Goal: Task Accomplishment & Management: Use online tool/utility

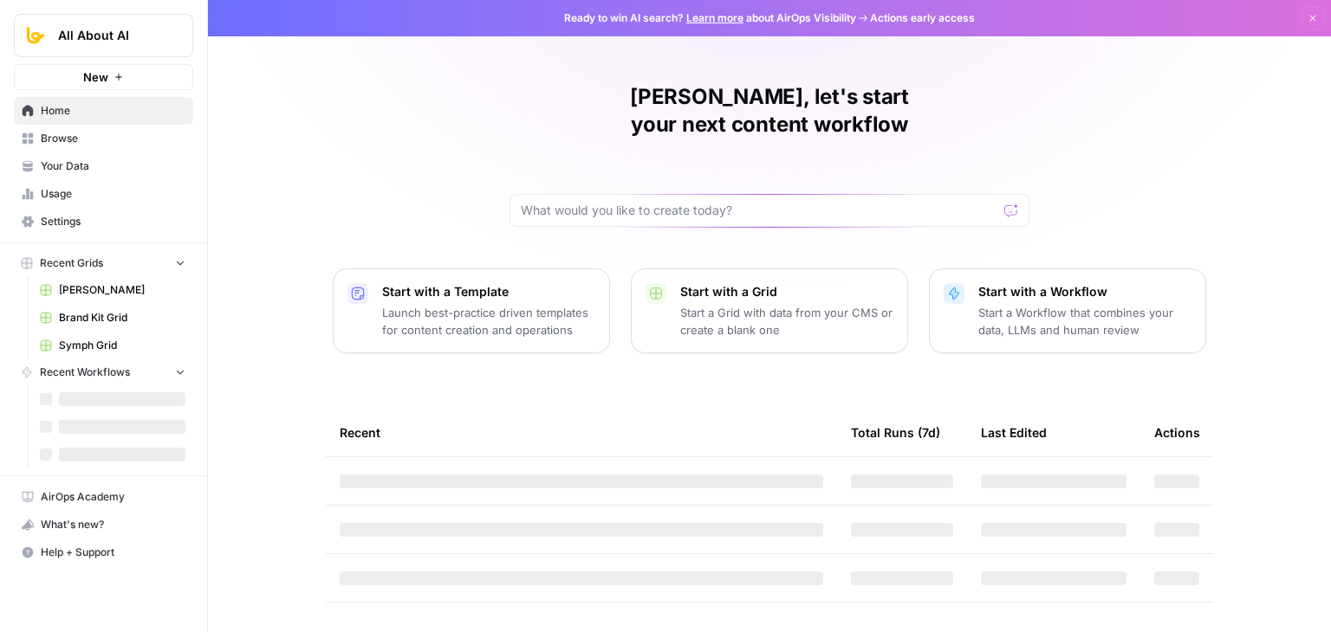
drag, startPoint x: 285, startPoint y: 315, endPoint x: 288, endPoint y: 377, distance: 61.6
drag, startPoint x: 239, startPoint y: 133, endPoint x: 214, endPoint y: 323, distance: 192.2
drag, startPoint x: 300, startPoint y: 164, endPoint x: 313, endPoint y: 249, distance: 85.9
drag, startPoint x: 308, startPoint y: 229, endPoint x: 381, endPoint y: 262, distance: 79.9
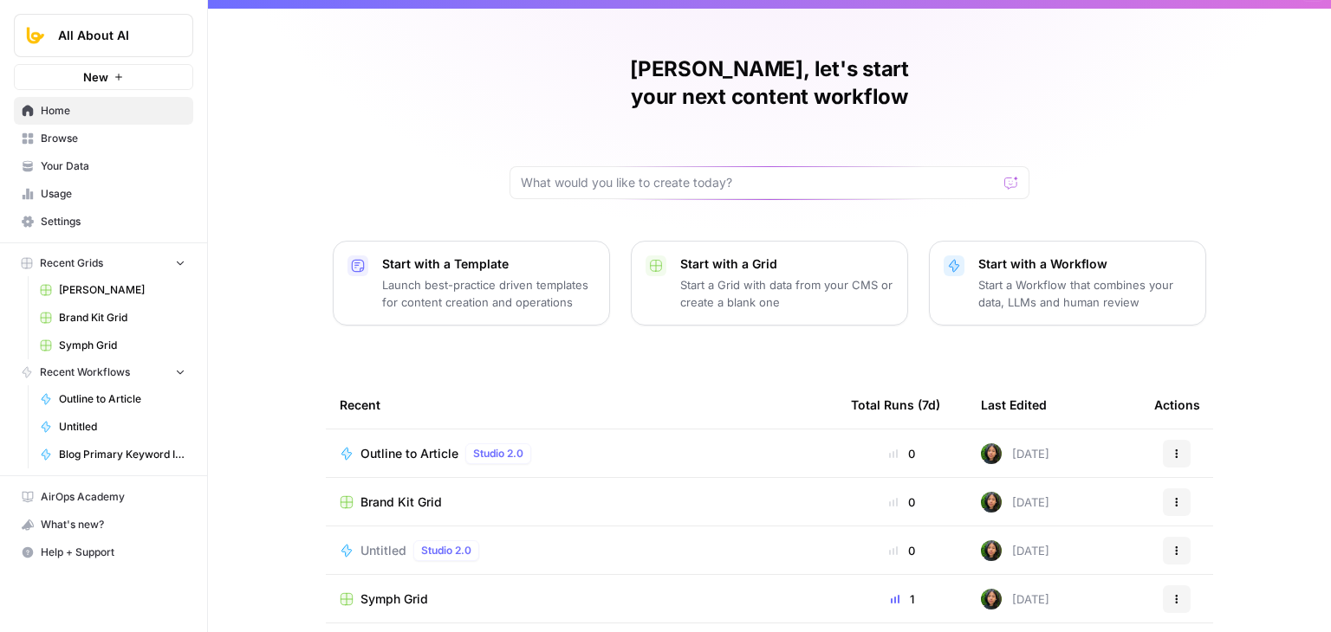
scroll to position [164, 0]
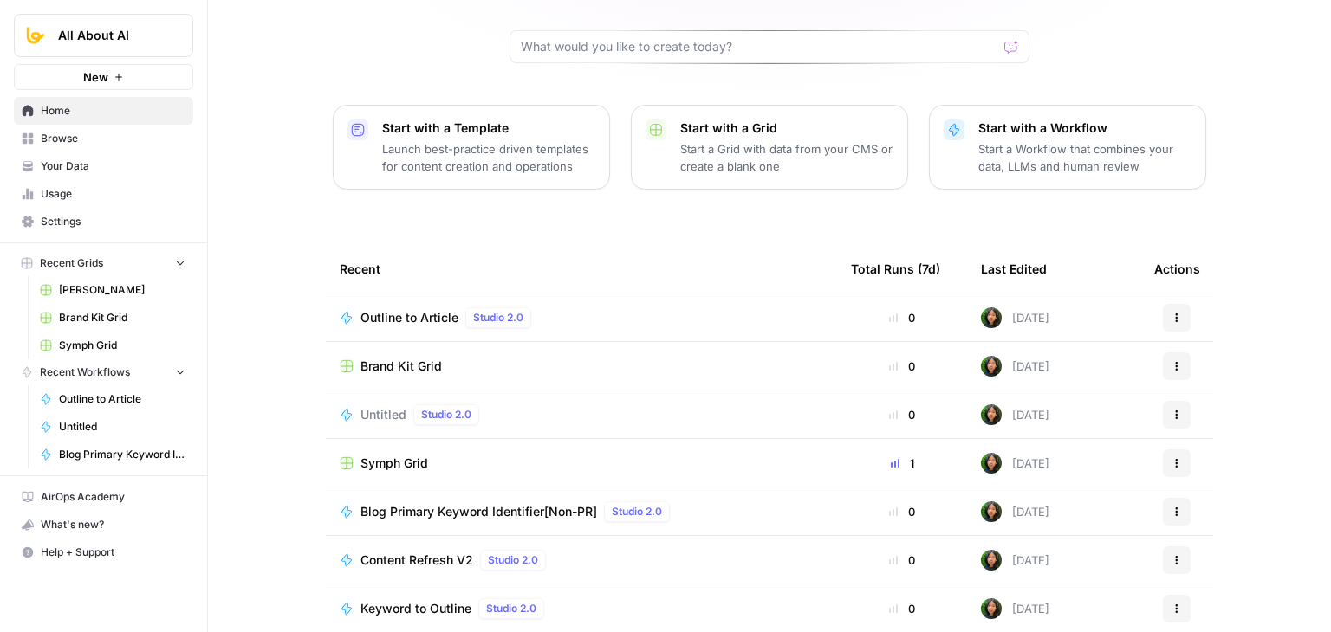
drag, startPoint x: 239, startPoint y: 278, endPoint x: 242, endPoint y: 367, distance: 89.3
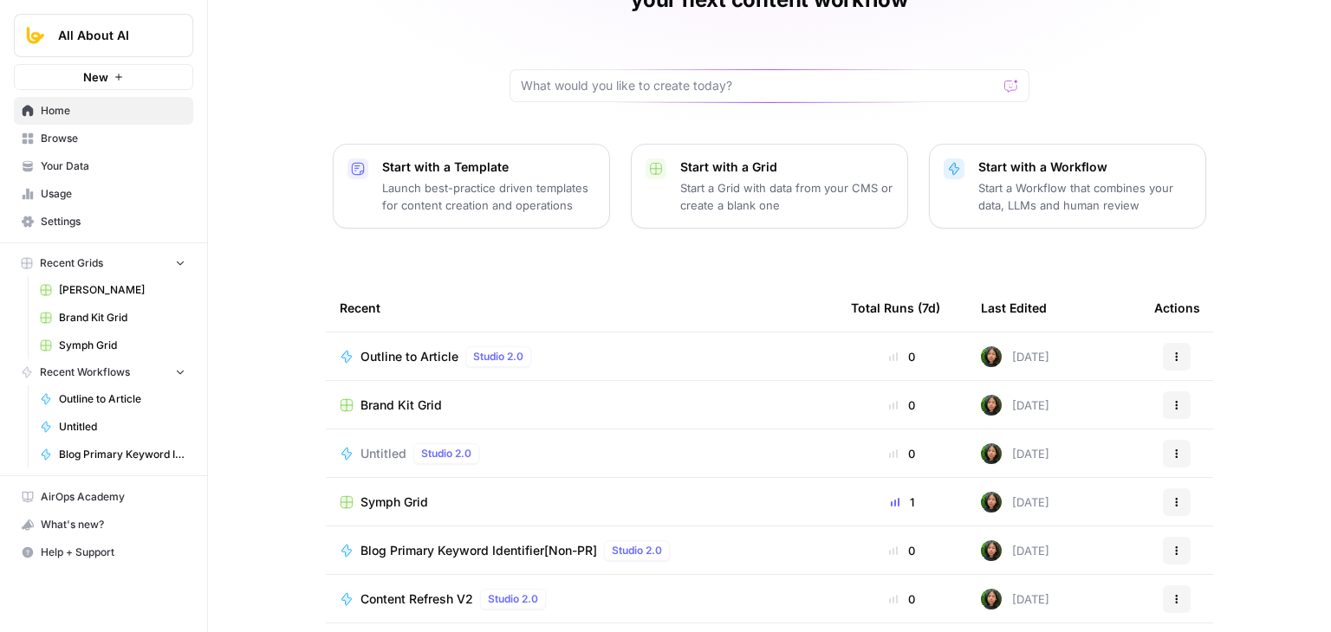
scroll to position [0, 0]
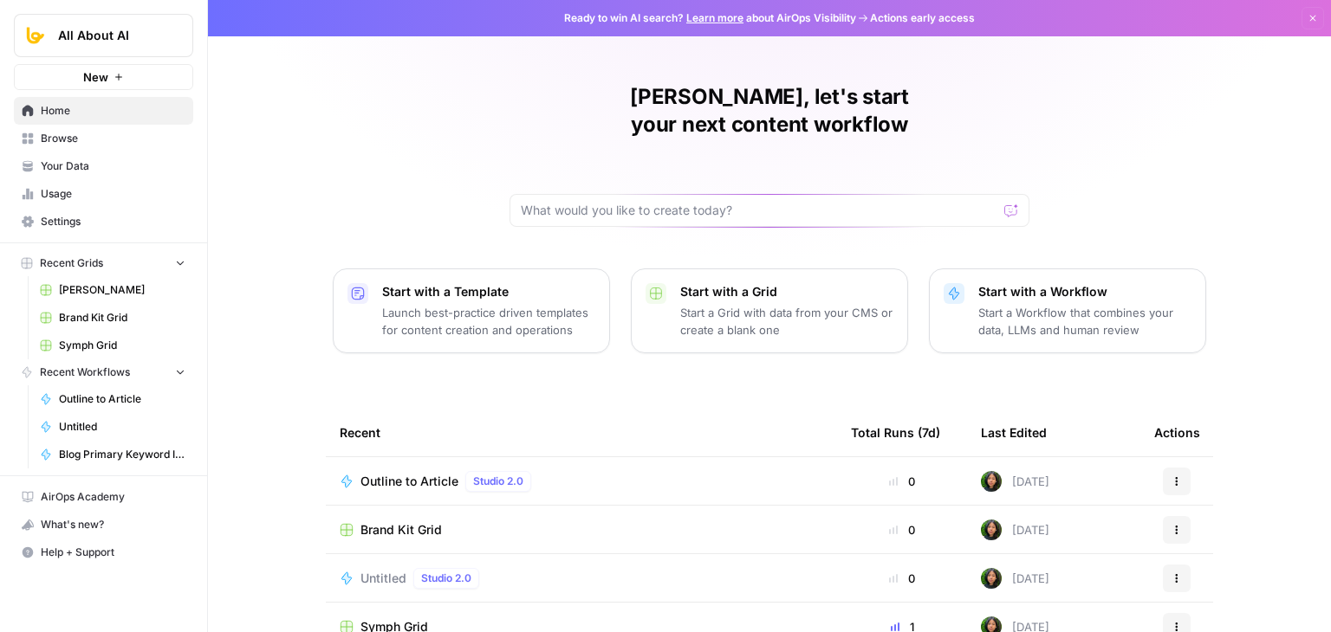
drag, startPoint x: 267, startPoint y: 400, endPoint x: 256, endPoint y: 216, distance: 184.8
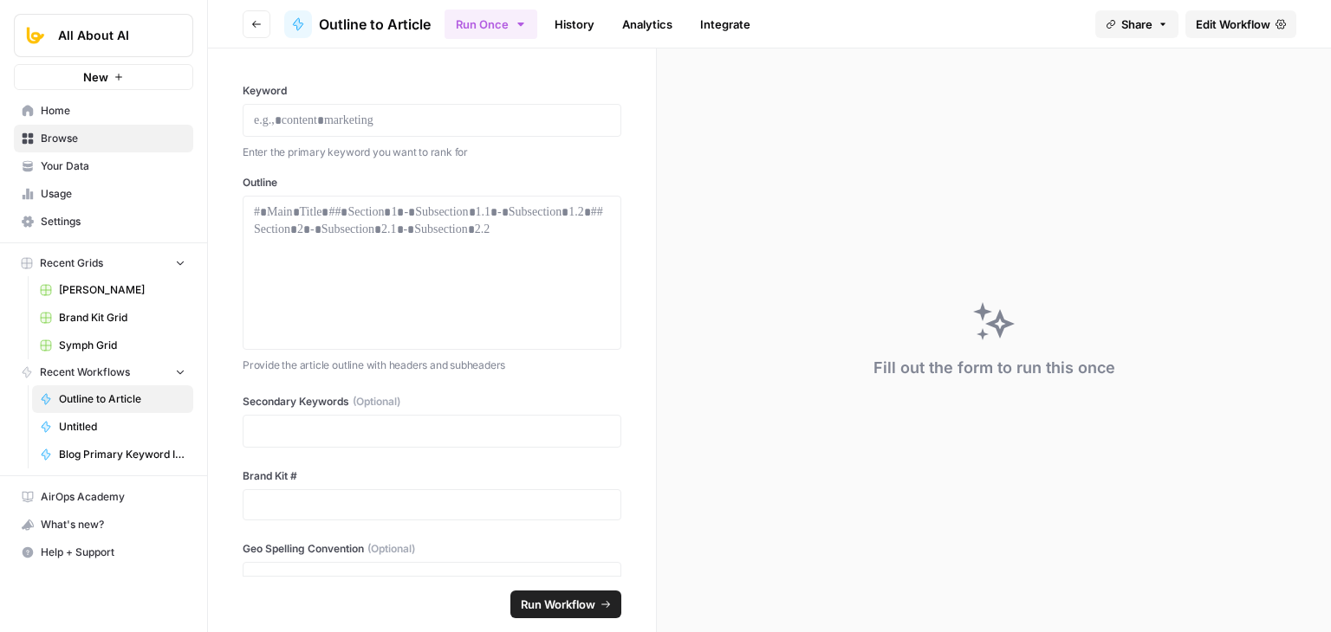
click at [1228, 16] on span "Edit Workflow" at bounding box center [1232, 24] width 74 height 17
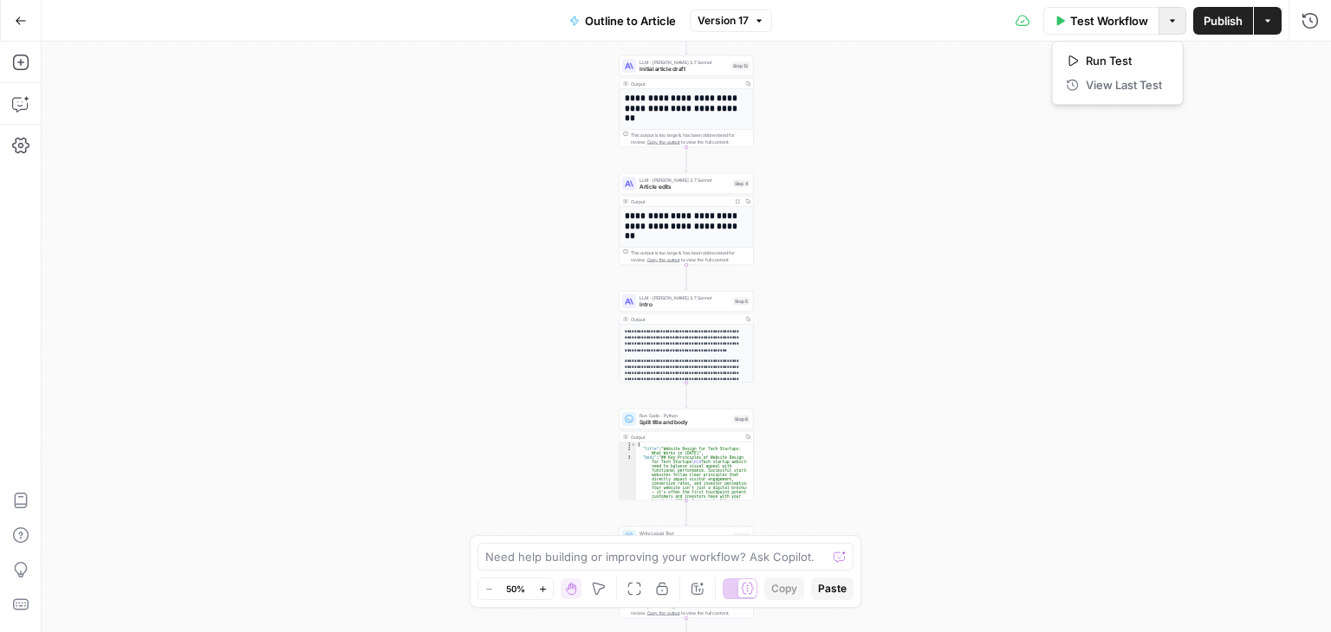
click at [1172, 22] on icon "button" at bounding box center [1172, 21] width 10 height 10
click at [1074, 143] on div "Workflow Set Inputs Inputs Workflow Workflow Step 1 Output Copy 1 2 3 4 5 { "__…" at bounding box center [686, 337] width 1289 height 591
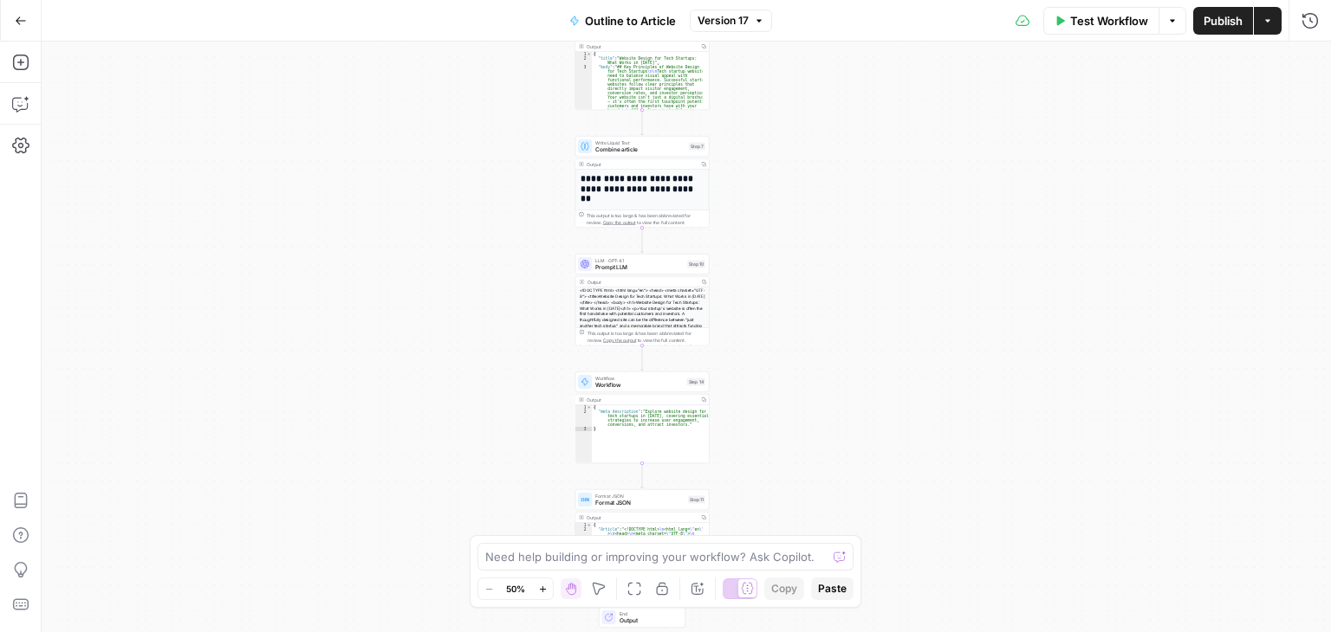
drag, startPoint x: 935, startPoint y: 469, endPoint x: 889, endPoint y: 80, distance: 391.6
click at [889, 80] on div "Workflow Set Inputs Inputs Workflow Workflow Step 1 Output Copy 1 2 3 4 5 { "__…" at bounding box center [686, 337] width 1289 height 591
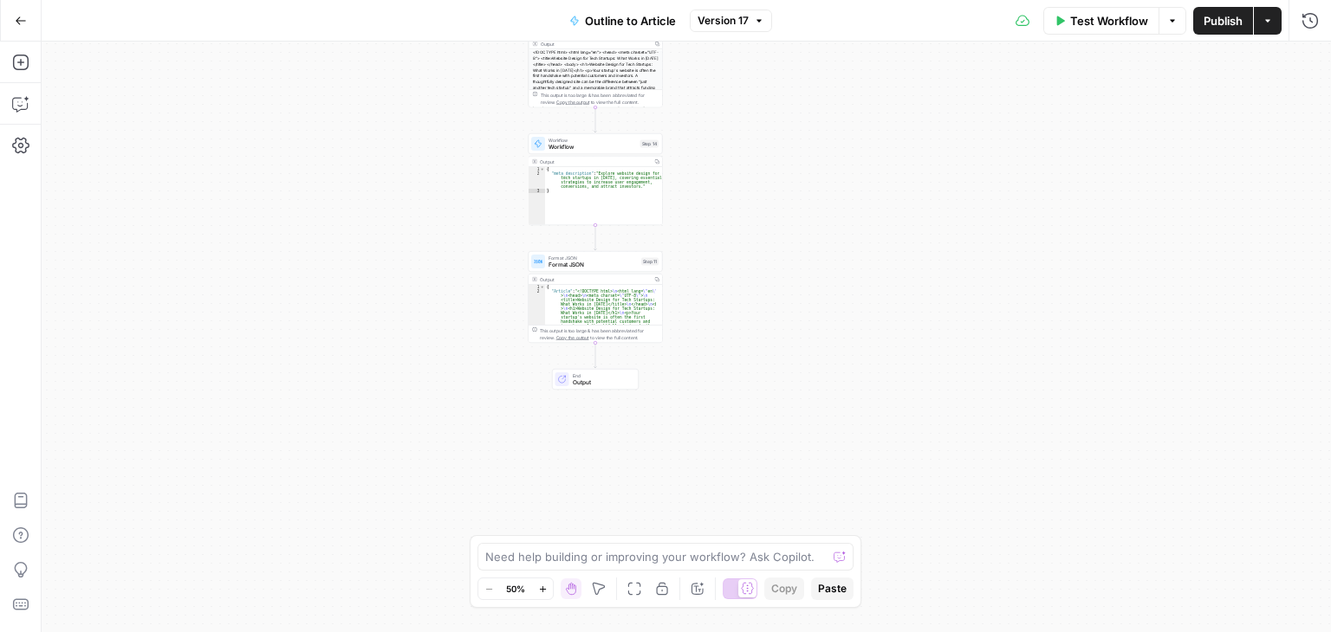
drag, startPoint x: 875, startPoint y: 336, endPoint x: 852, endPoint y: 543, distance: 208.3
click at [849, 554] on body "All About AI New Home Browse Your Data Usage Settings Recent Grids Simetri Grid…" at bounding box center [665, 316] width 1331 height 632
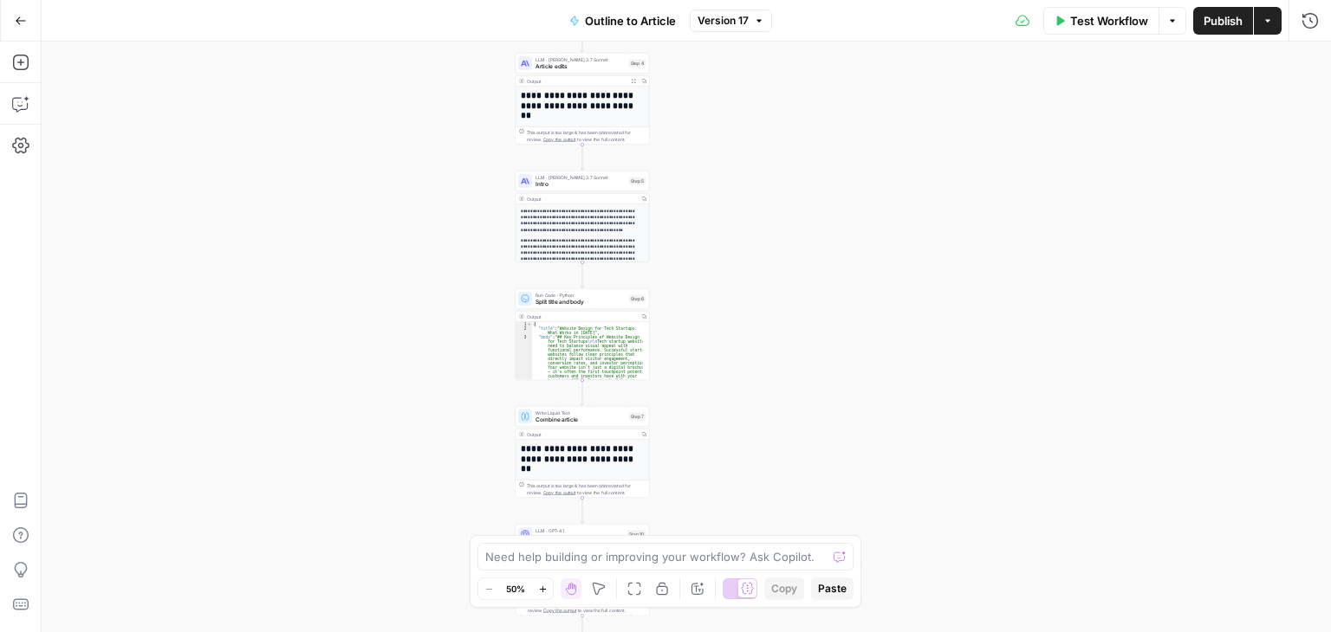
drag, startPoint x: 838, startPoint y: 301, endPoint x: 806, endPoint y: 534, distance: 236.0
click at [806, 534] on body "All About AI New Home Browse Your Data Usage Settings Recent Grids Simetri Grid…" at bounding box center [665, 316] width 1331 height 632
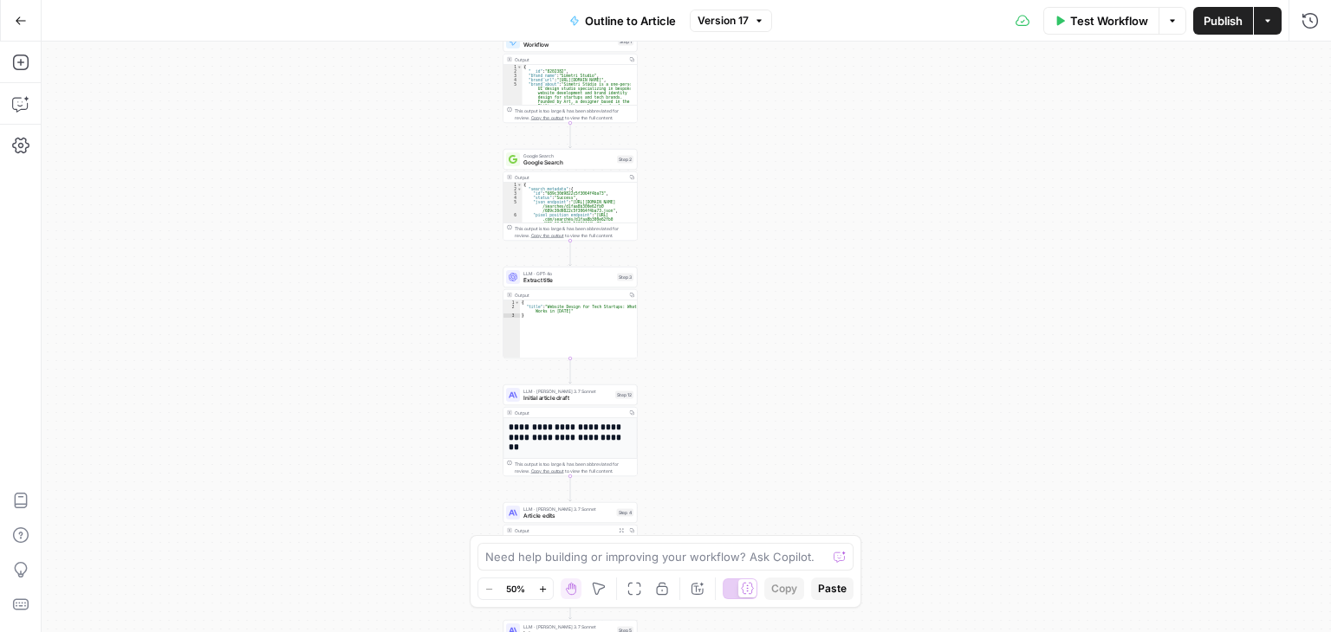
drag, startPoint x: 817, startPoint y: 541, endPoint x: 839, endPoint y: 620, distance: 82.8
click at [839, 631] on div "Workflow Set Inputs Inputs Workflow Workflow Step 1 Output Copy 1 2 3 4 5 { "__…" at bounding box center [686, 337] width 1289 height 591
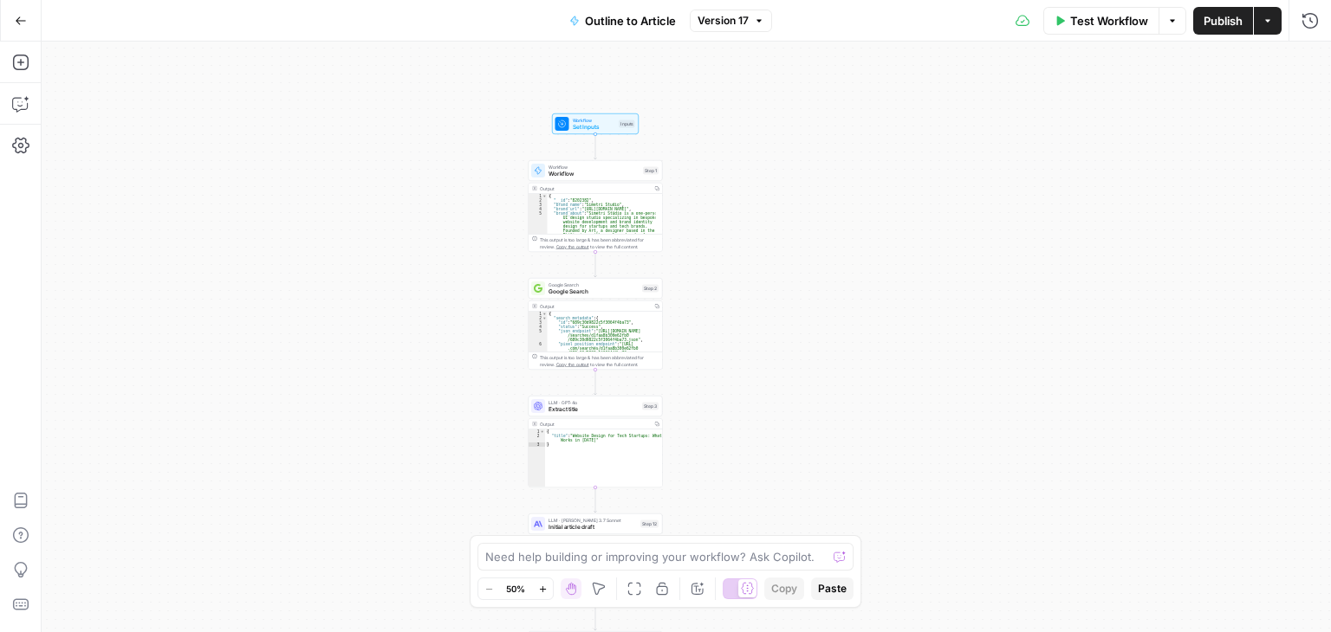
drag, startPoint x: 849, startPoint y: 367, endPoint x: 857, endPoint y: 392, distance: 25.5
click at [854, 383] on div "Workflow Set Inputs Inputs Workflow Workflow Step 1 Output Copy 1 2 3 4 5 { "__…" at bounding box center [686, 337] width 1289 height 591
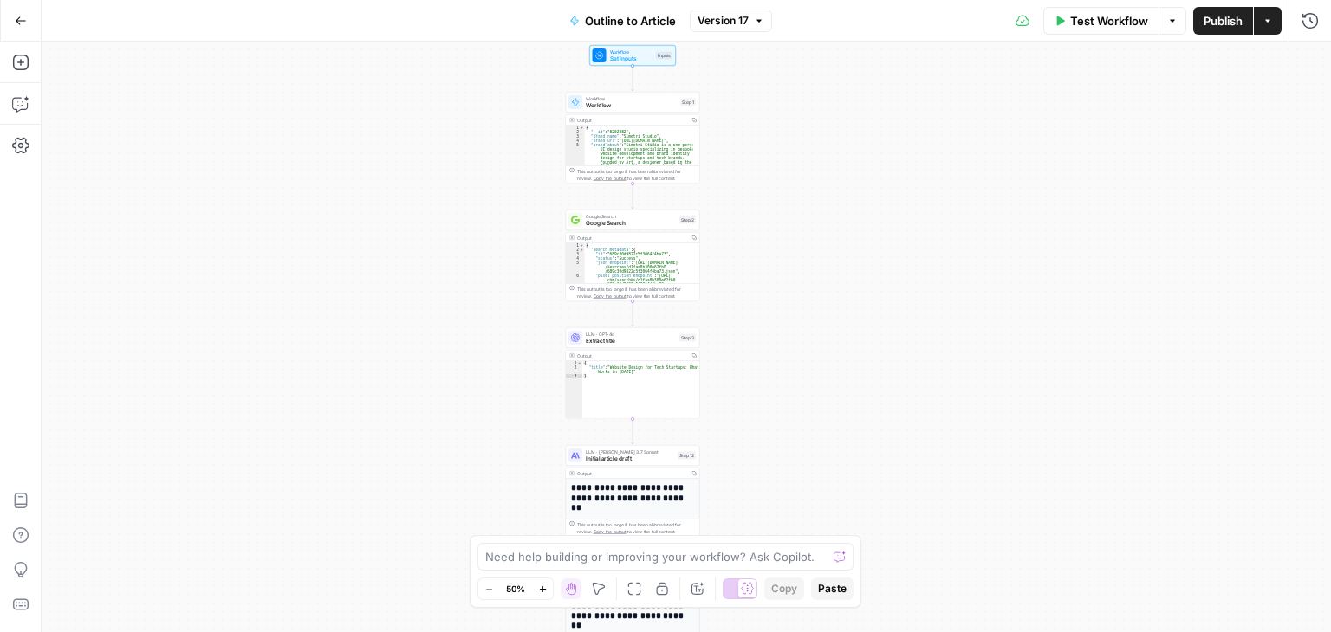
drag, startPoint x: 890, startPoint y: 230, endPoint x: 925, endPoint y: 154, distance: 83.3
click at [925, 154] on div "Workflow Set Inputs Inputs Workflow Workflow Step 1 Output Copy 1 2 3 4 5 { "__…" at bounding box center [686, 337] width 1289 height 591
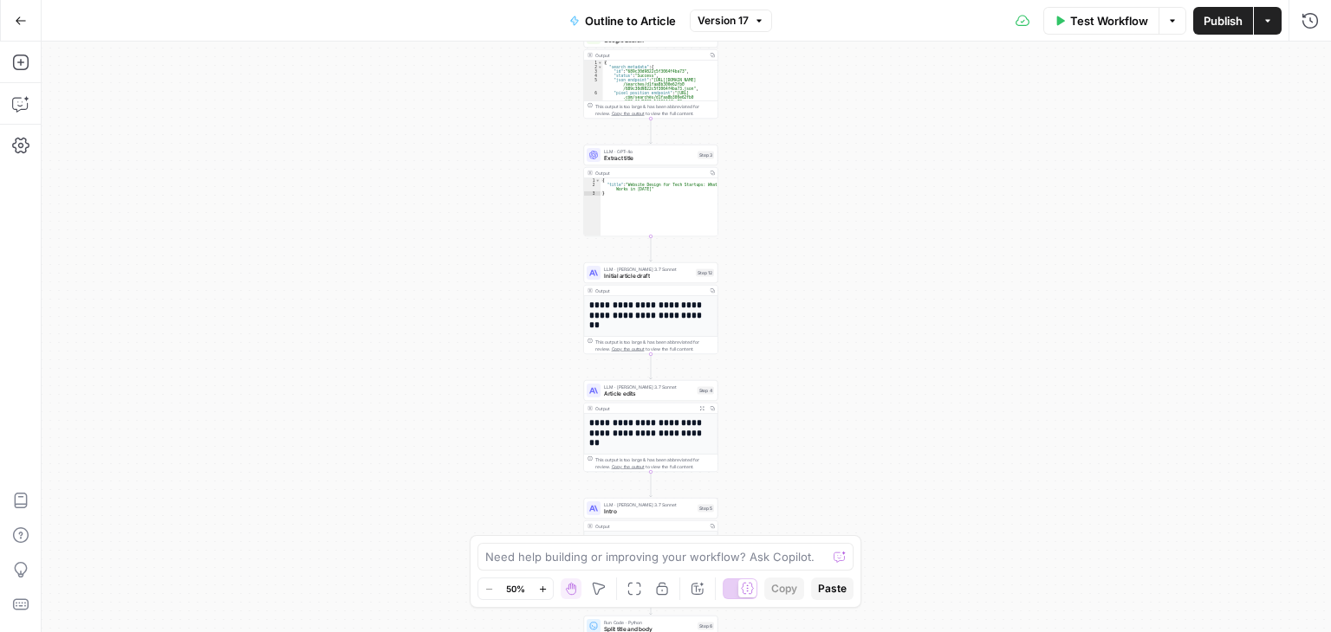
drag, startPoint x: 842, startPoint y: 444, endPoint x: 862, endPoint y: 256, distance: 188.2
drag, startPoint x: 817, startPoint y: 178, endPoint x: 804, endPoint y: 112, distance: 67.1
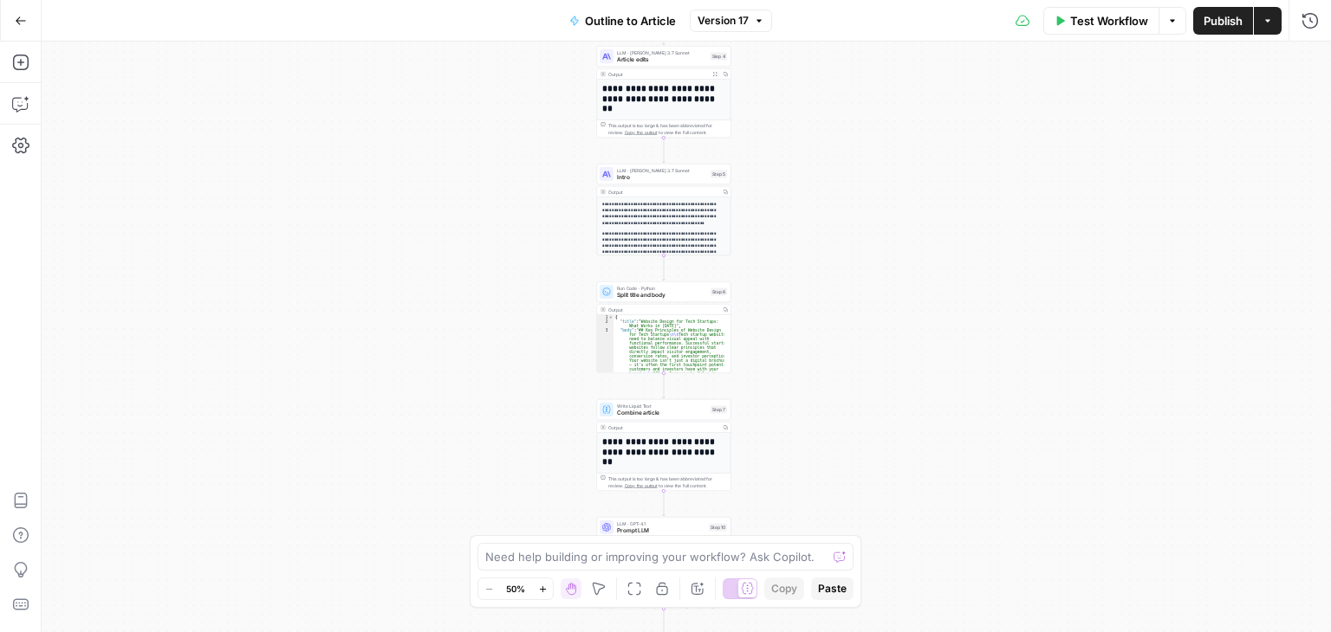
drag, startPoint x: 774, startPoint y: 318, endPoint x: 780, endPoint y: 152, distance: 165.5
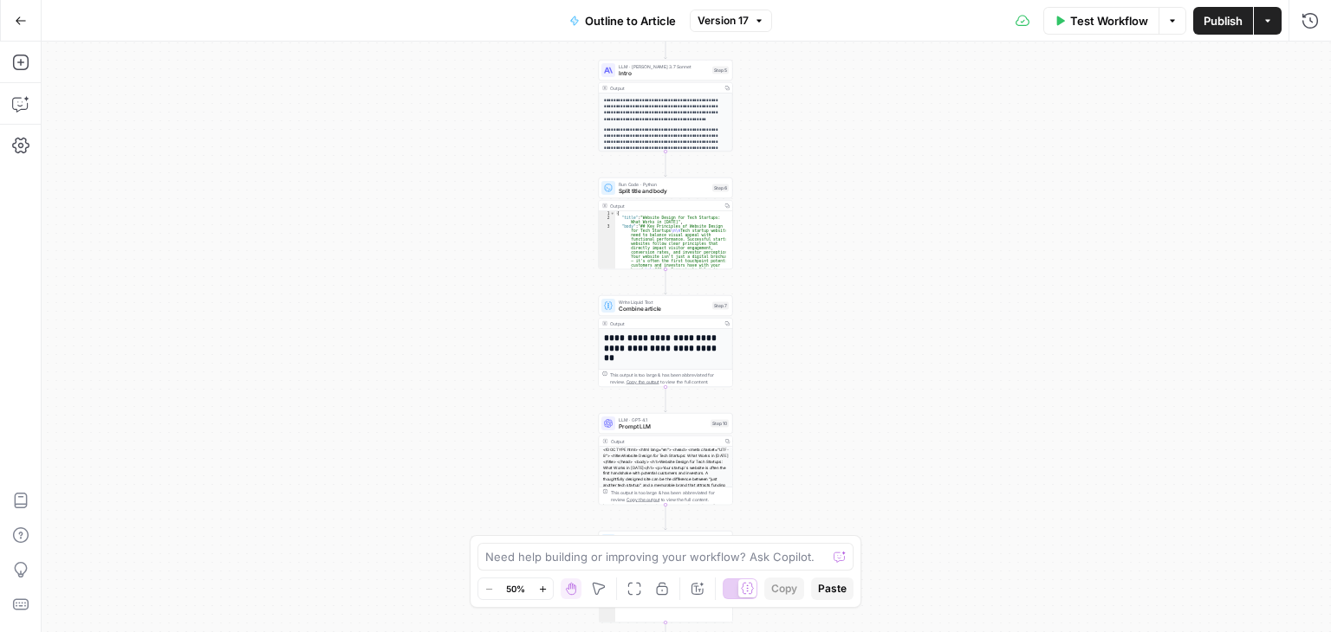
drag, startPoint x: 845, startPoint y: 235, endPoint x: 845, endPoint y: 136, distance: 98.8
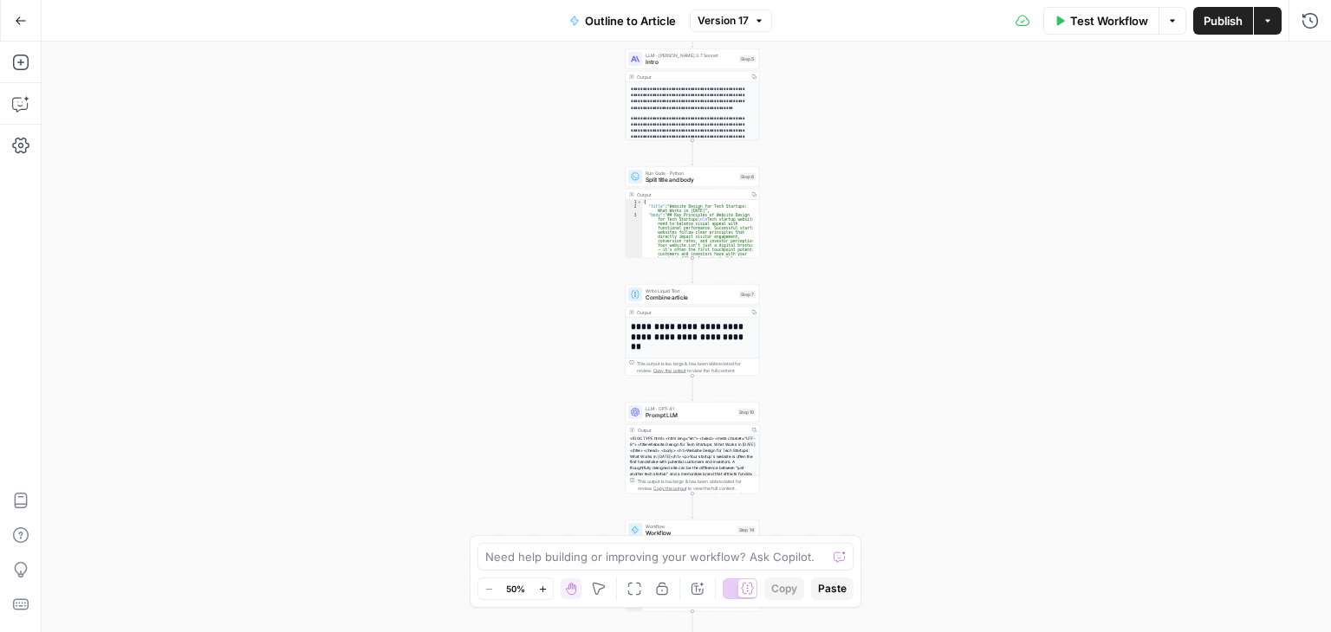
drag, startPoint x: 835, startPoint y: 296, endPoint x: 895, endPoint y: 426, distance: 143.0
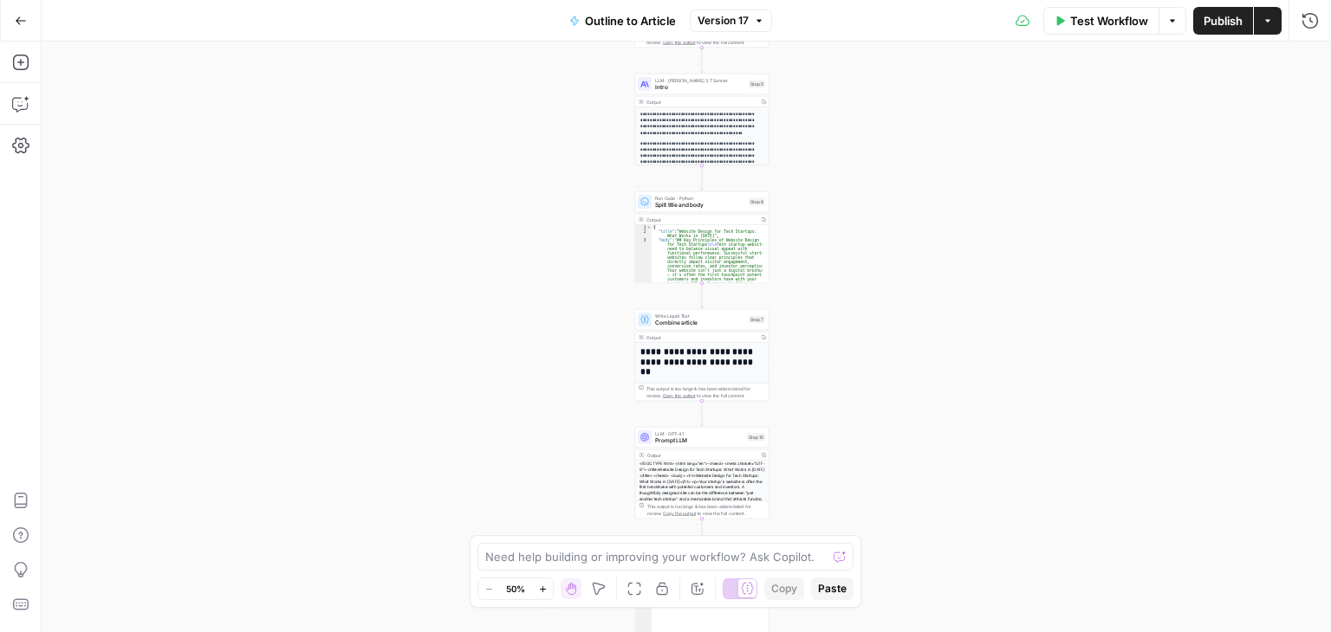
drag, startPoint x: 902, startPoint y: 320, endPoint x: 922, endPoint y: 524, distance: 205.4
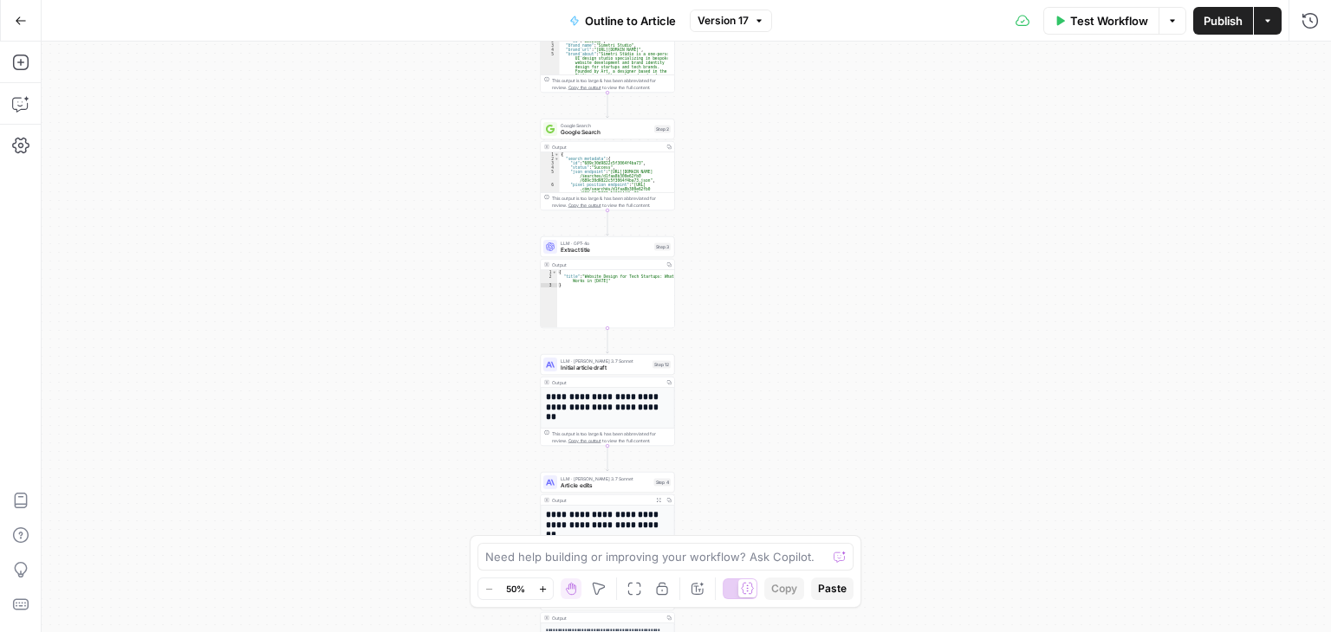
drag, startPoint x: 946, startPoint y: 437, endPoint x: 919, endPoint y: 517, distance: 84.1
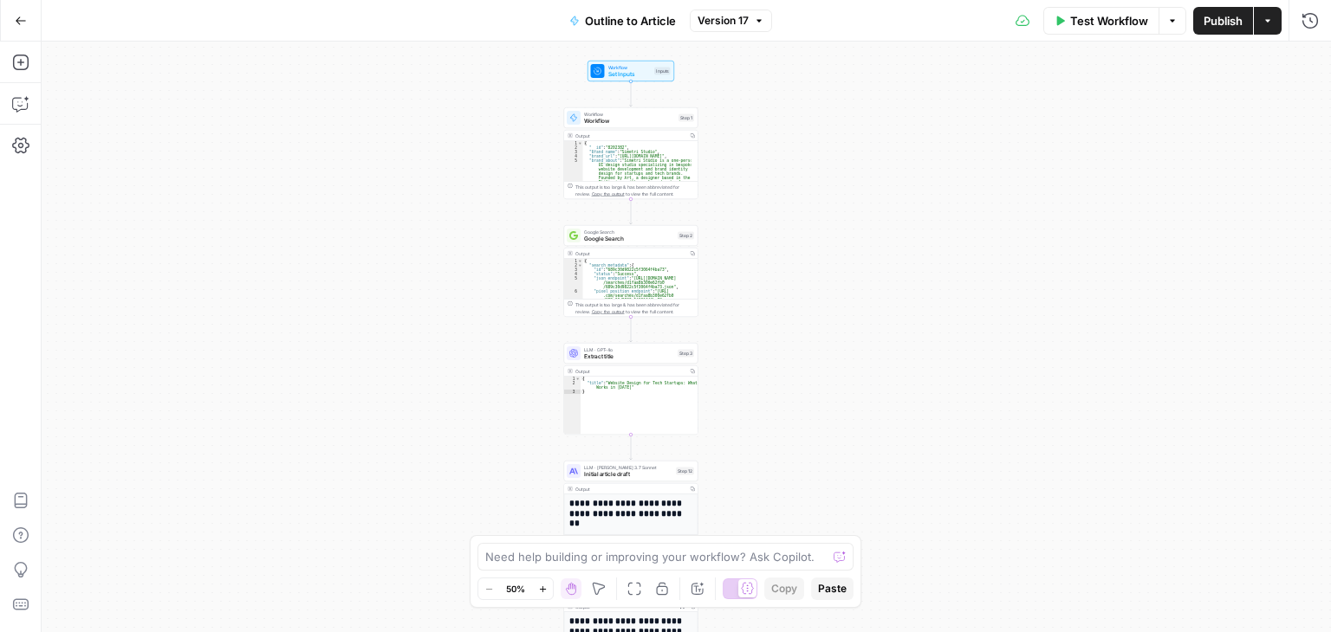
drag, startPoint x: 889, startPoint y: 315, endPoint x: 959, endPoint y: 247, distance: 98.0
click at [17, 18] on icon "button" at bounding box center [21, 20] width 10 height 8
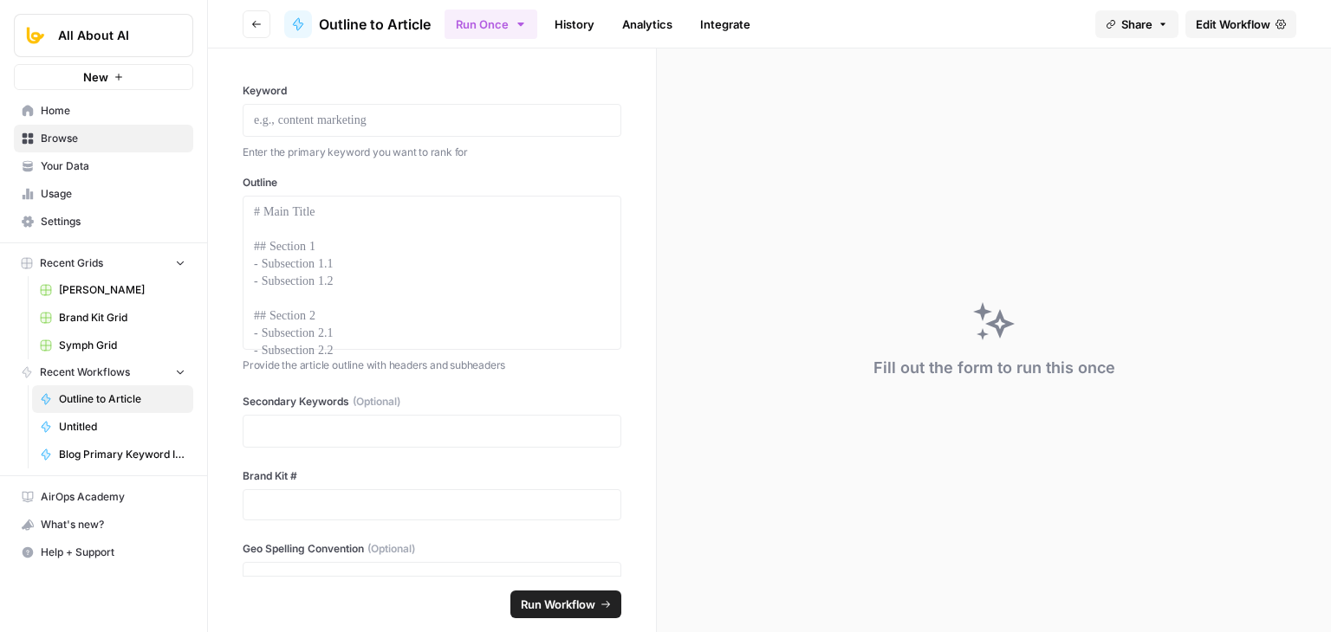
click at [1033, 119] on div "Fill out the form to run this once" at bounding box center [994, 341] width 674 height 584
click at [1207, 27] on span "Edit Workflow" at bounding box center [1232, 24] width 74 height 17
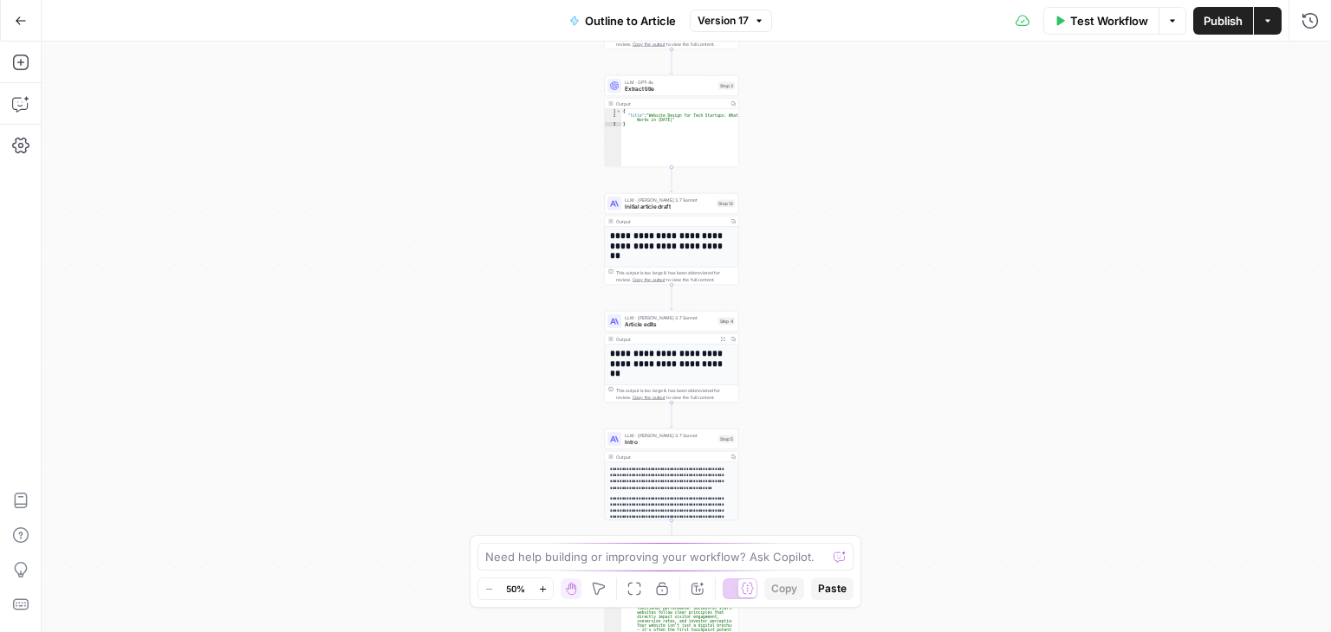
drag, startPoint x: 826, startPoint y: 174, endPoint x: 811, endPoint y: 313, distance: 139.4
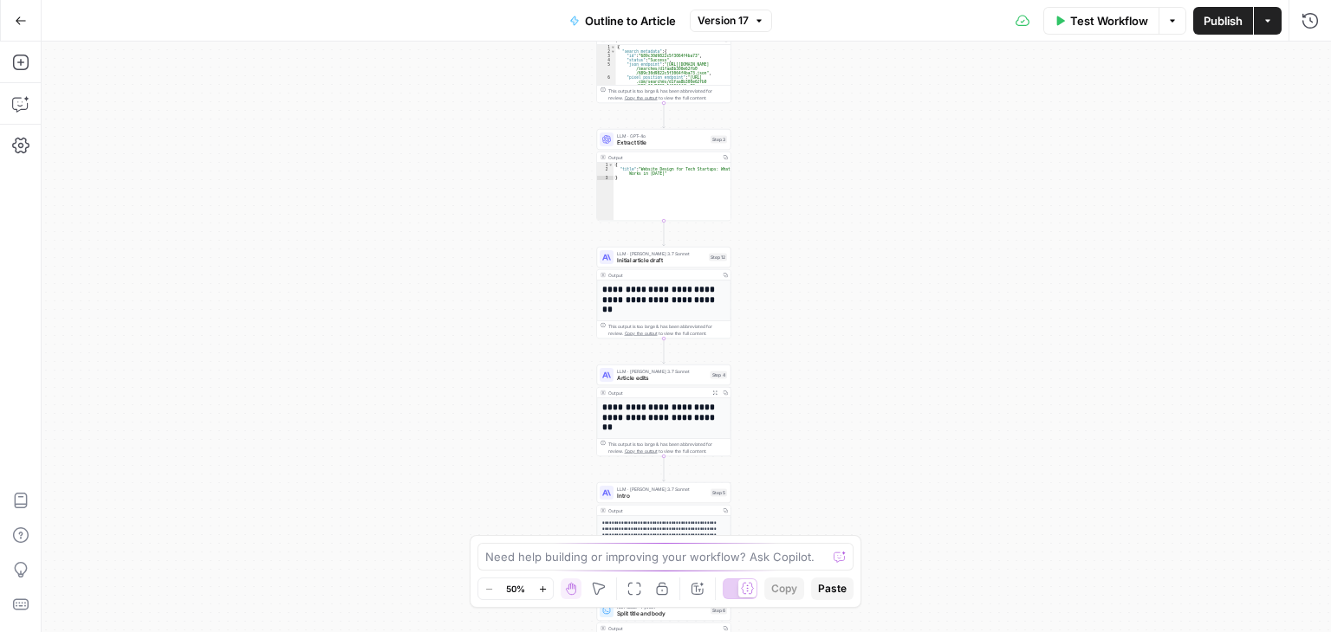
drag, startPoint x: 864, startPoint y: 253, endPoint x: 852, endPoint y: 301, distance: 50.0
click at [28, 572] on icon "button" at bounding box center [20, 569] width 17 height 17
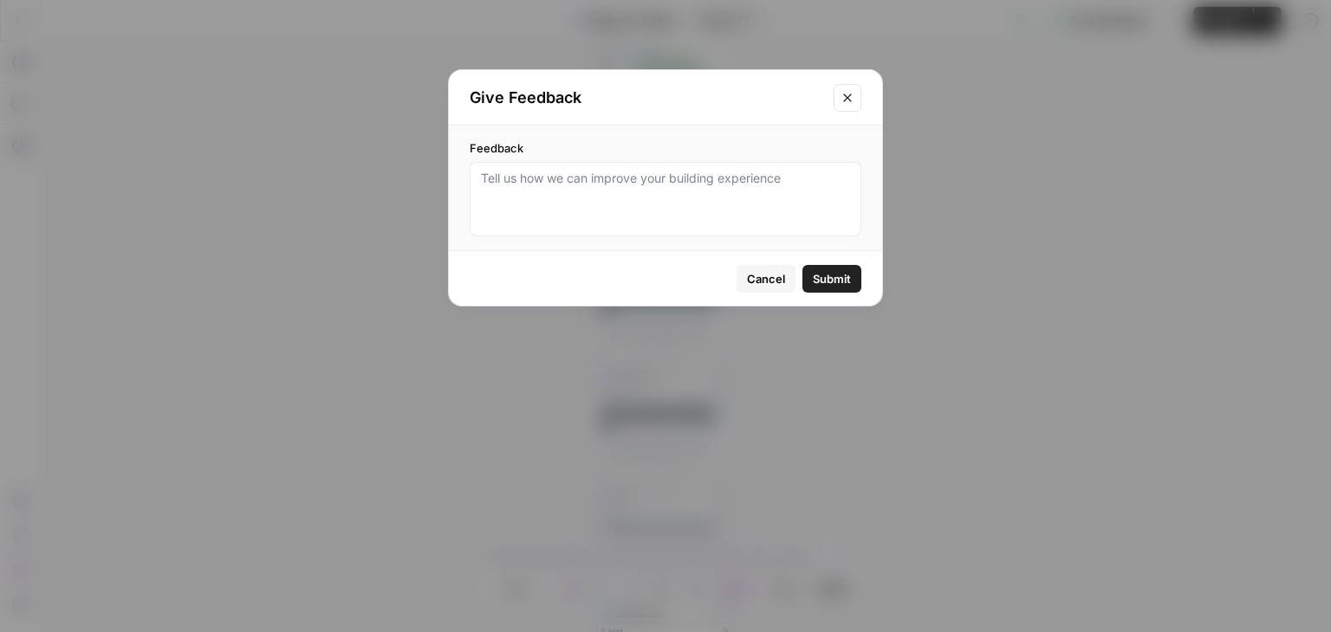
click at [842, 91] on icon "Close modal" at bounding box center [847, 98] width 14 height 14
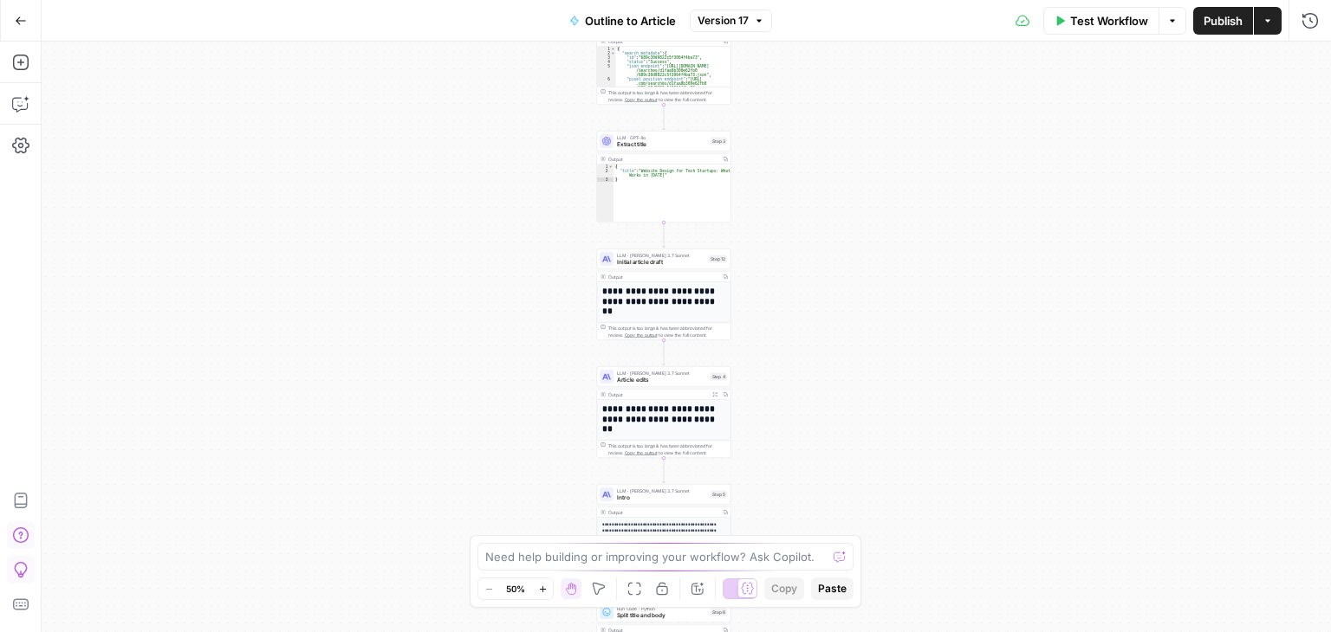
click at [19, 540] on icon "button" at bounding box center [20, 535] width 17 height 17
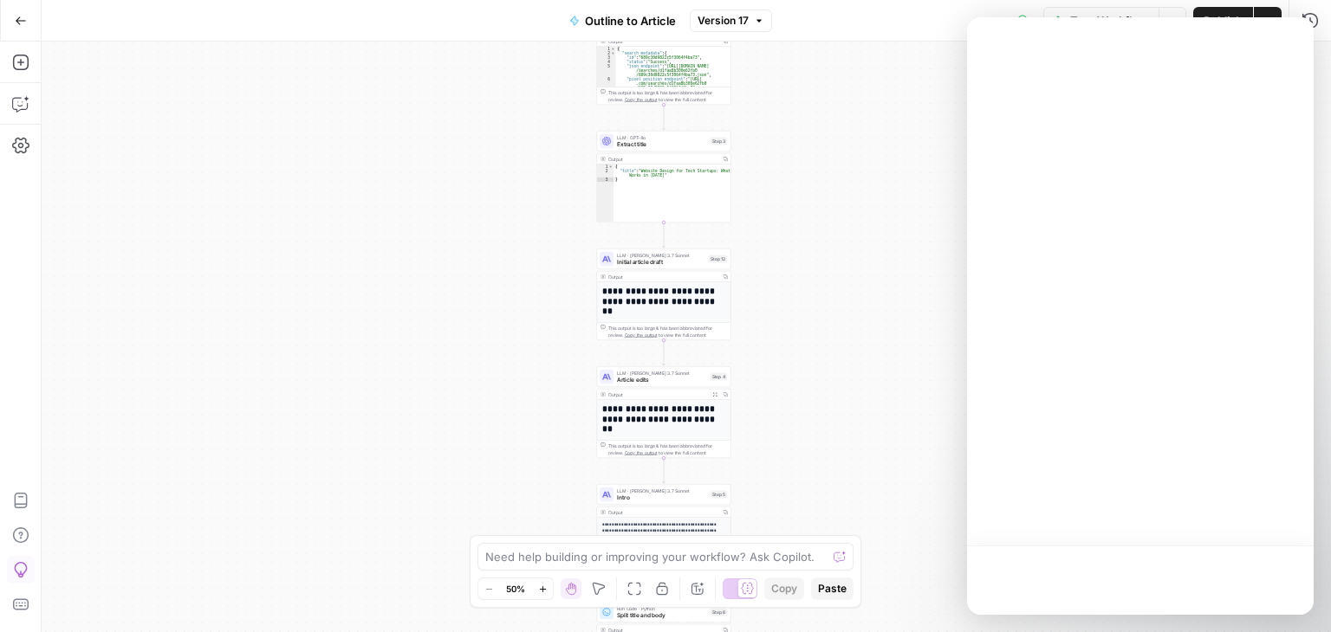
click at [24, 573] on icon "button" at bounding box center [20, 569] width 17 height 17
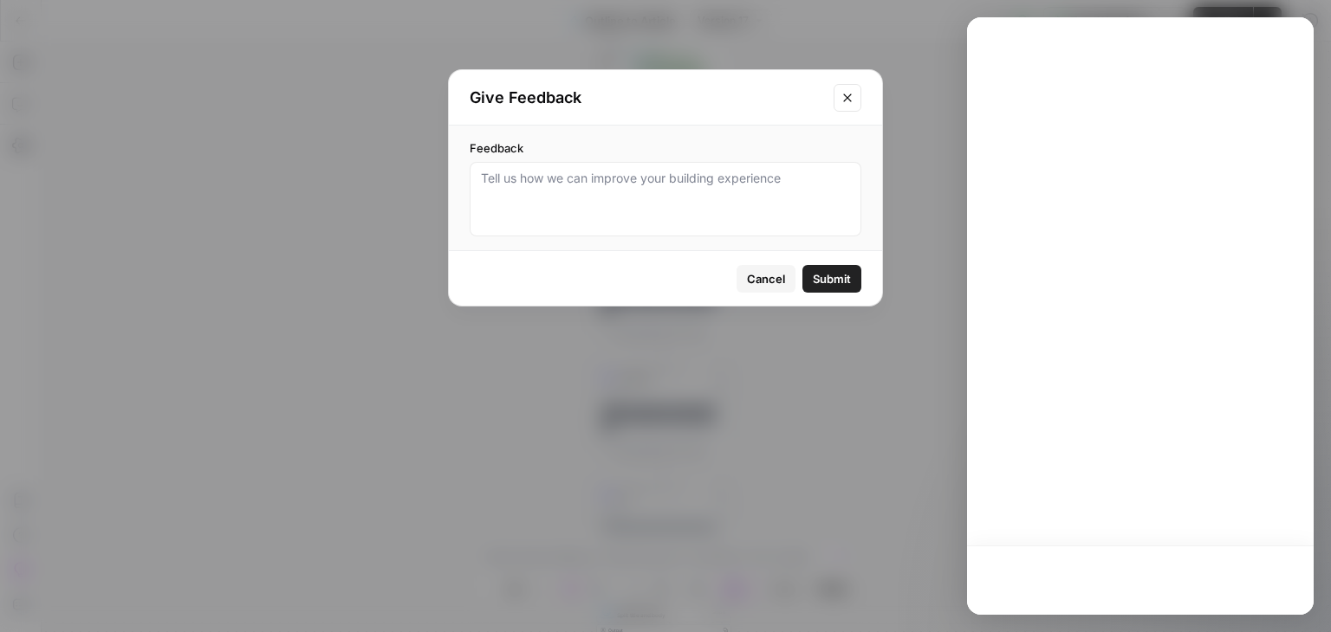
click at [73, 572] on div "Give Feedback Feedback Cancel Submit" at bounding box center [665, 316] width 1331 height 632
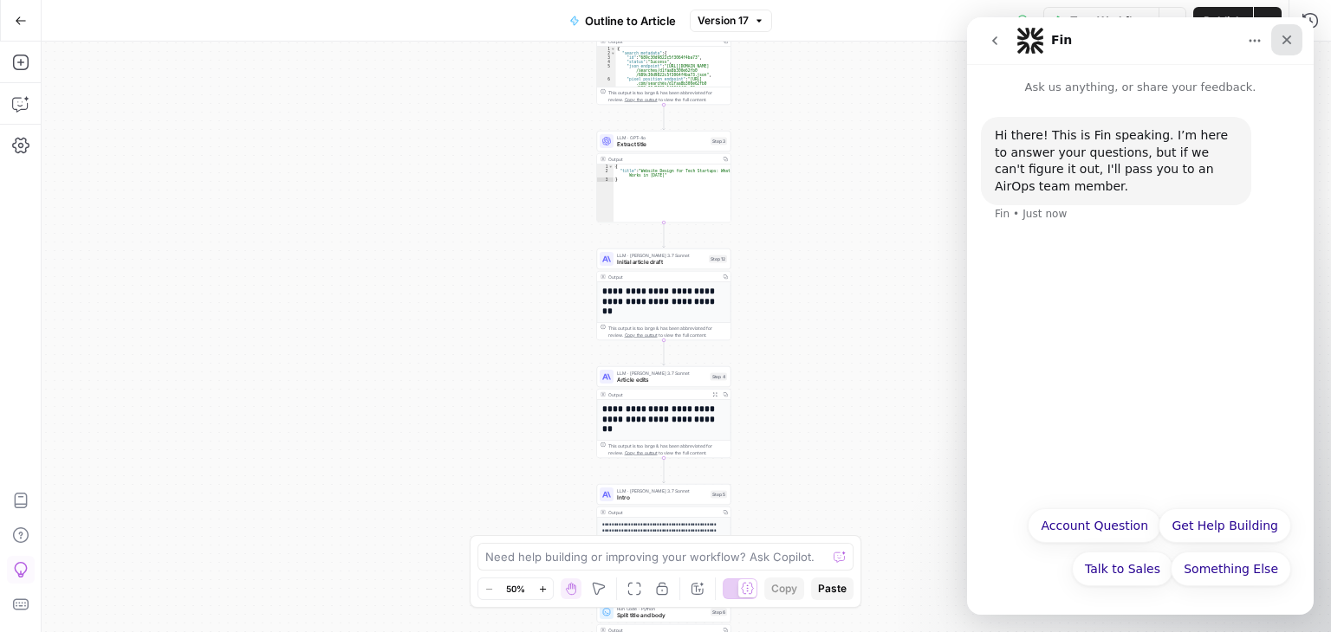
click at [1285, 40] on icon "Close" at bounding box center [1287, 41] width 10 height 10
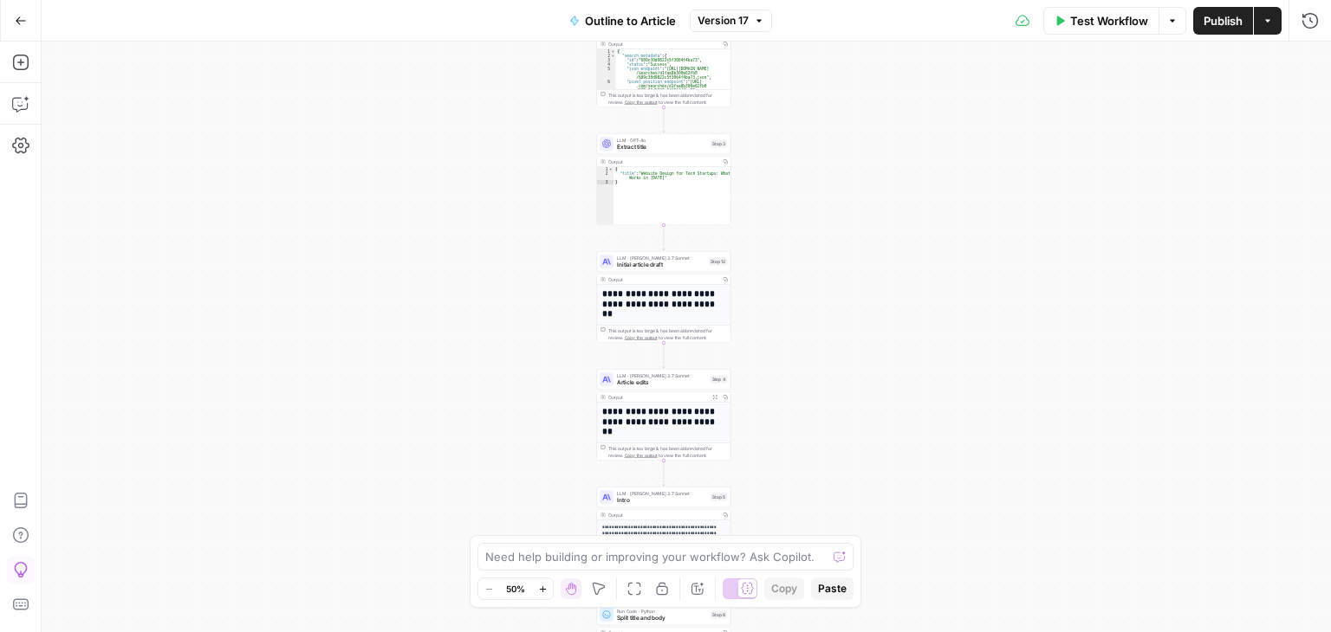
click at [916, 230] on div "Workflow Set Inputs Inputs Workflow Workflow Step 1 Output Copy 1 2 3 4 5 { "__…" at bounding box center [686, 337] width 1289 height 591
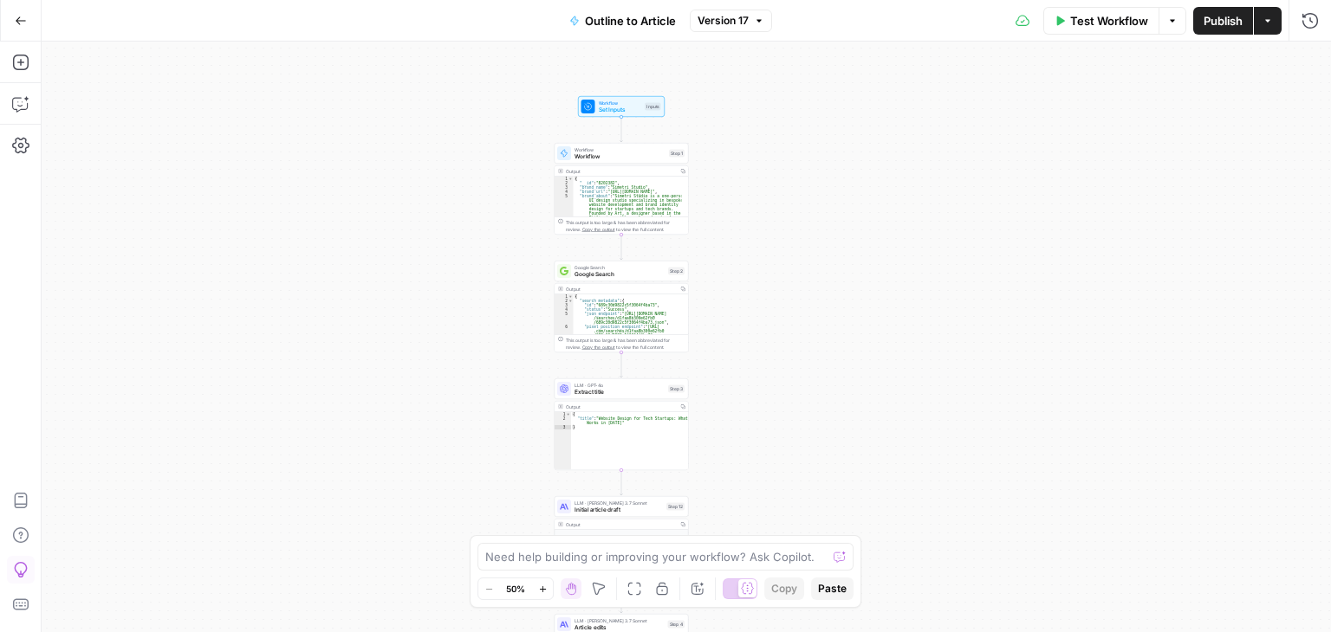
drag, startPoint x: 434, startPoint y: 426, endPoint x: 426, endPoint y: 354, distance: 72.3
click at [431, 437] on div "Workflow Set Inputs Inputs Workflow Workflow Step 1 Output Copy 1 2 3 4 5 { "__…" at bounding box center [686, 337] width 1289 height 591
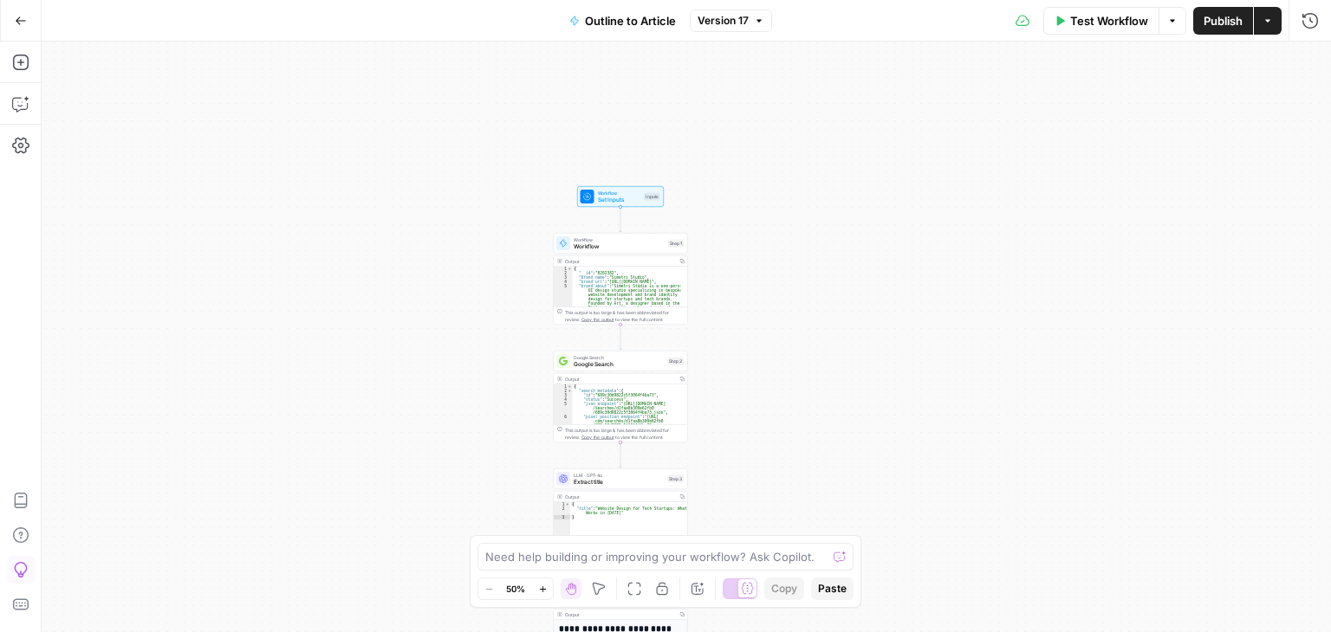
click at [425, 267] on div "Workflow Set Inputs Inputs Workflow Workflow Step 1 Output Copy 1 2 3 4 5 { "__…" at bounding box center [686, 337] width 1289 height 591
click at [829, 211] on div "Workflow Set Inputs Inputs Workflow Workflow Step 1 Output Copy 1 2 3 4 5 { "__…" at bounding box center [686, 337] width 1289 height 591
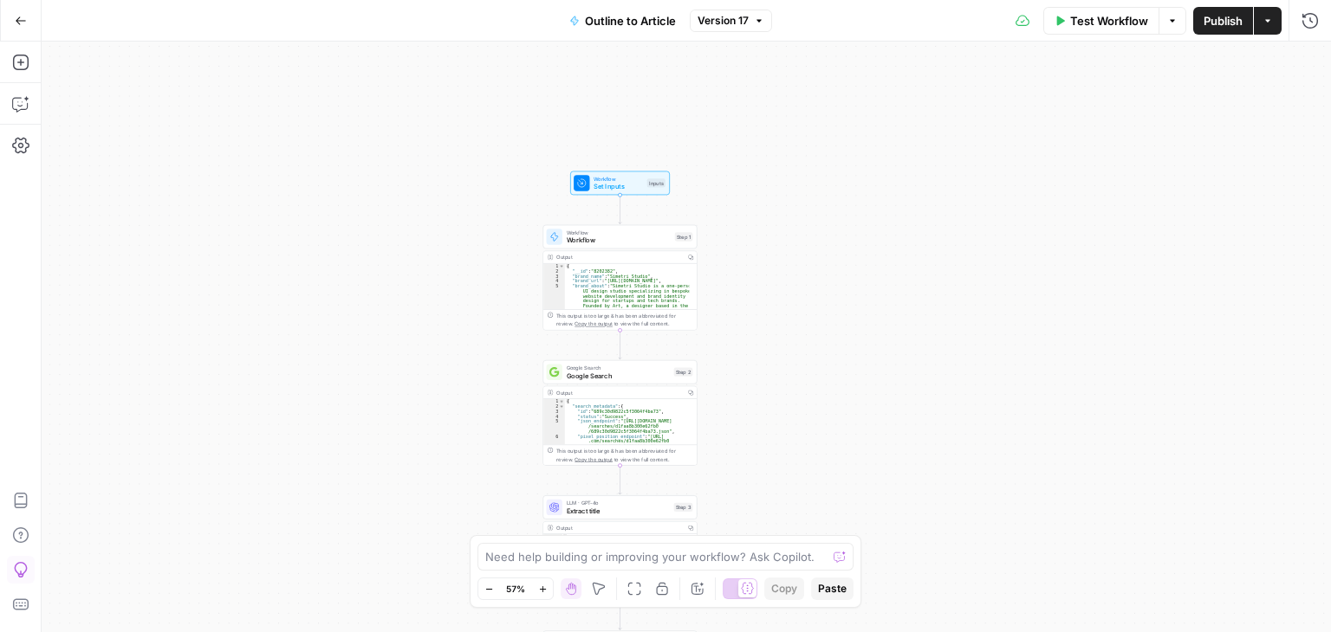
click at [849, 269] on div "Workflow Set Inputs Inputs Workflow Workflow Step 1 Output Copy 1 2 3 4 5 { "__…" at bounding box center [686, 337] width 1289 height 591
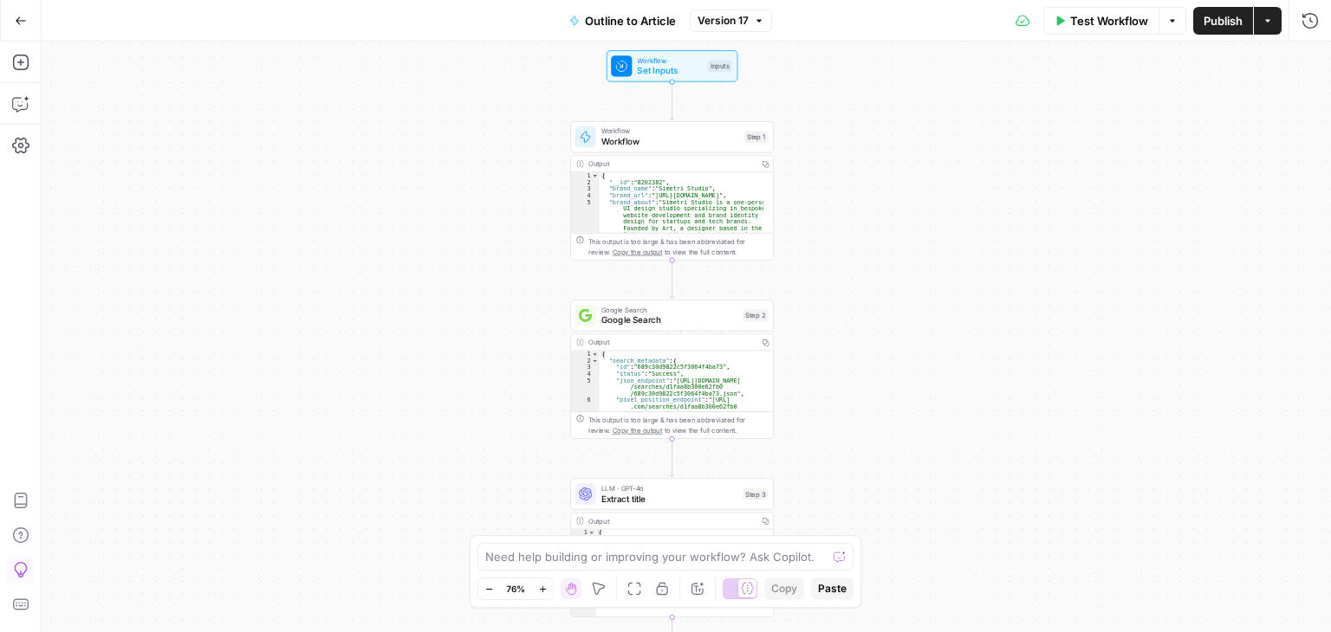
drag, startPoint x: 783, startPoint y: 248, endPoint x: 847, endPoint y: 194, distance: 83.6
click at [847, 194] on div "Workflow Set Inputs Inputs Workflow Workflow Step 1 Output Copy 1 2 3 4 5 { "__…" at bounding box center [686, 337] width 1289 height 591
